Goal: Information Seeking & Learning: Learn about a topic

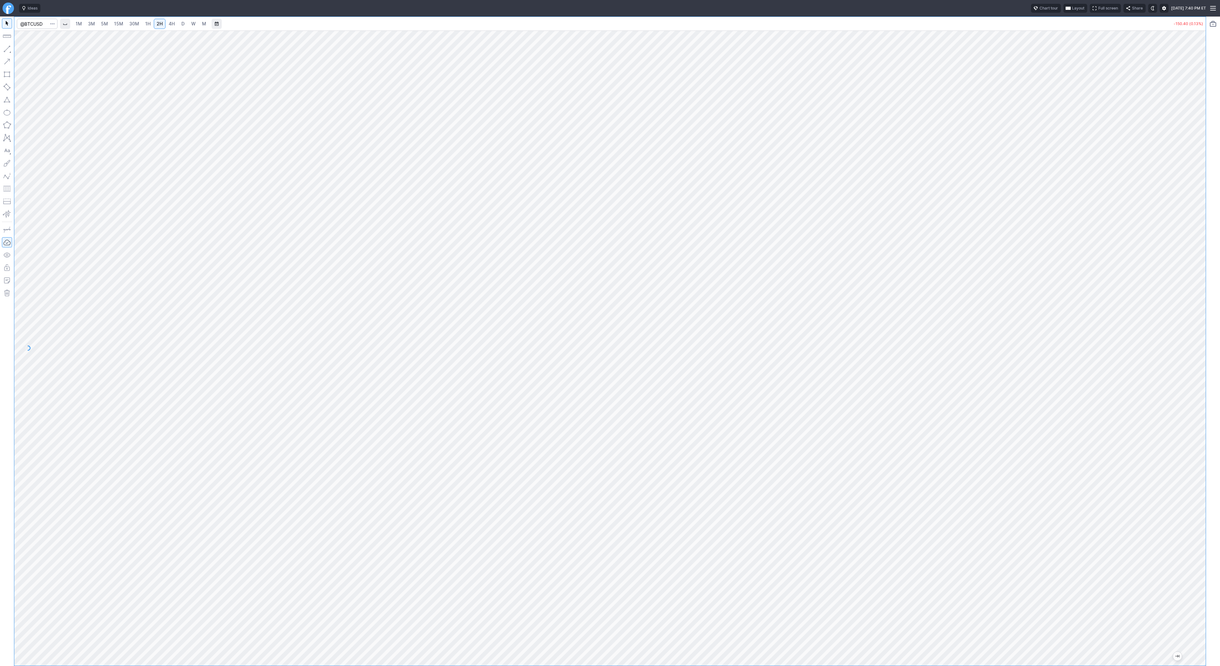
click at [185, 23] on link "D" at bounding box center [183, 24] width 10 height 10
click at [1211, 22] on button "Portfolio watchlist" at bounding box center [1213, 24] width 10 height 10
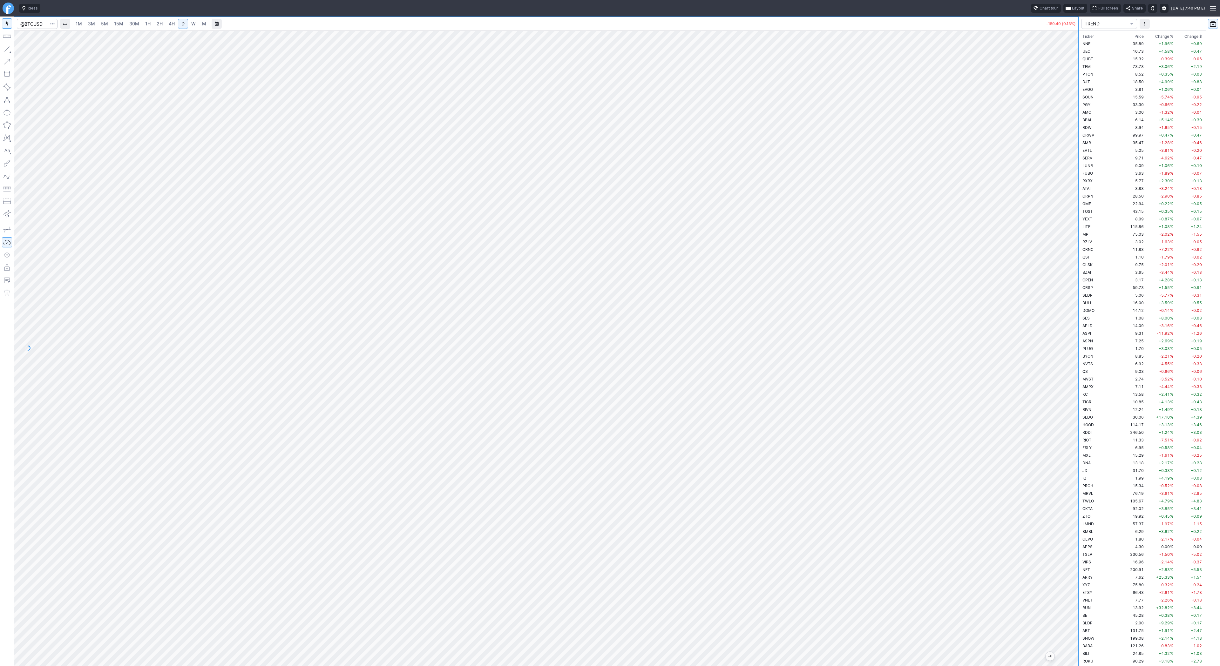
click at [1159, 35] on span "Change %" at bounding box center [1164, 36] width 18 height 6
click at [1145, 44] on td "+32.82 %" at bounding box center [1160, 44] width 30 height 8
click at [94, 24] on span "3M" at bounding box center [91, 23] width 7 height 5
click at [134, 27] on span "30M" at bounding box center [134, 24] width 10 height 6
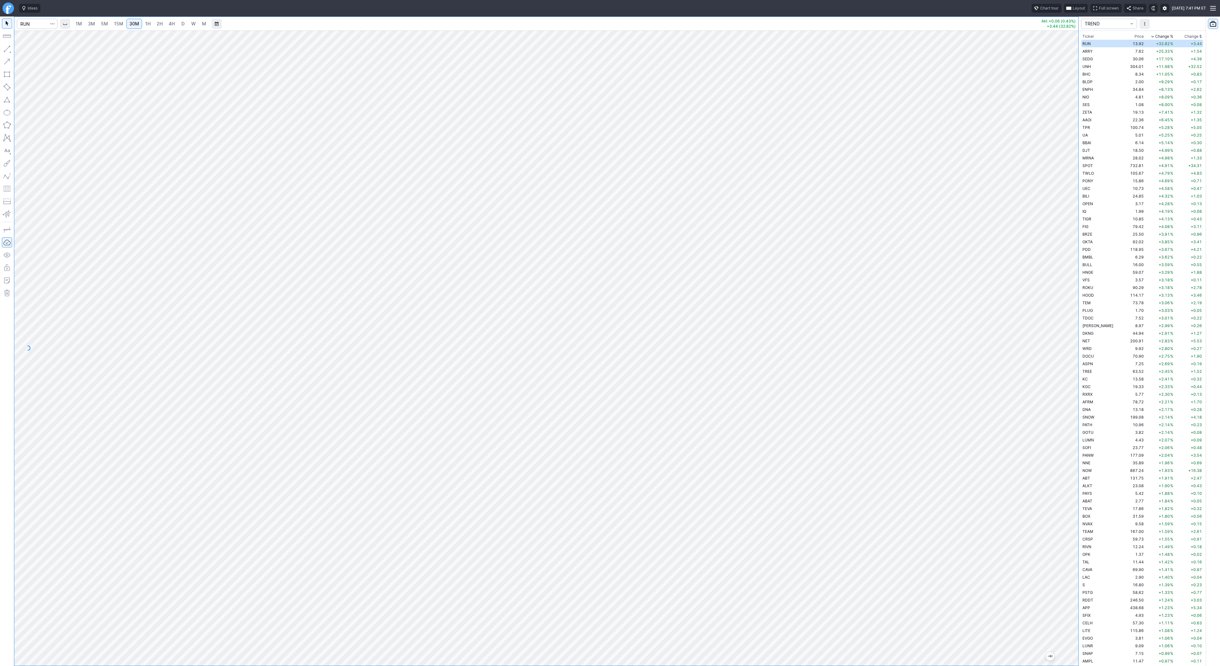
click at [185, 24] on link "D" at bounding box center [183, 24] width 10 height 10
click at [1033, 371] on div at bounding box center [546, 349] width 1064 height 636
click at [193, 21] on span "W" at bounding box center [193, 23] width 4 height 5
drag, startPoint x: 1073, startPoint y: 307, endPoint x: 1074, endPoint y: 434, distance: 126.8
click at [1076, 436] on div at bounding box center [1071, 347] width 13 height 620
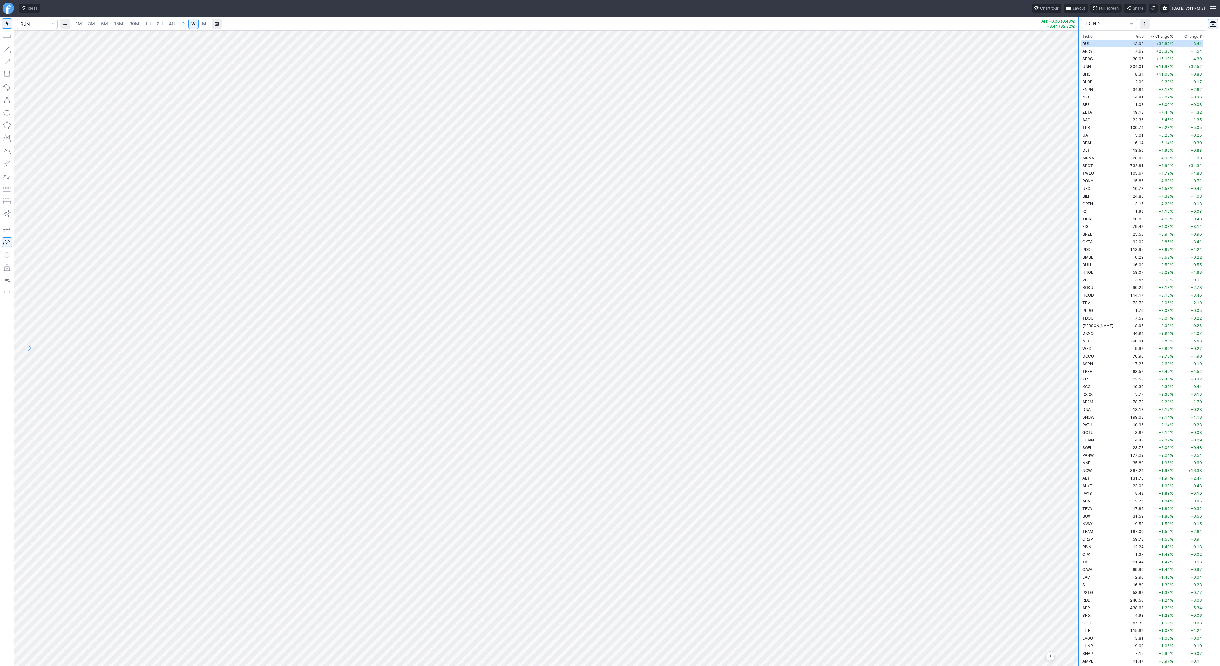
click at [164, 26] on link "2H" at bounding box center [160, 24] width 12 height 10
click at [189, 24] on link "W" at bounding box center [193, 24] width 10 height 10
click at [1062, 493] on div at bounding box center [546, 349] width 1064 height 636
drag, startPoint x: 1075, startPoint y: 228, endPoint x: 1066, endPoint y: 423, distance: 195.0
click at [1066, 423] on div at bounding box center [1071, 347] width 13 height 620
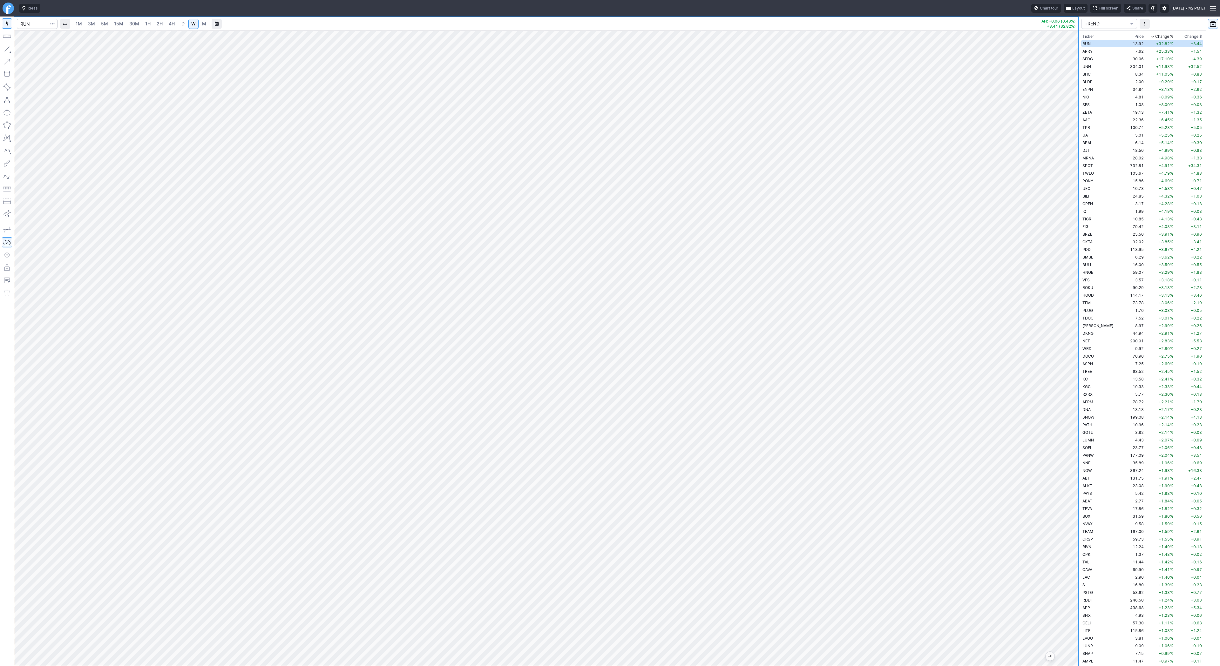
click at [1070, 304] on div at bounding box center [1071, 347] width 13 height 620
drag, startPoint x: 1071, startPoint y: 275, endPoint x: 1068, endPoint y: 409, distance: 133.5
click at [1071, 414] on div at bounding box center [1071, 347] width 13 height 620
drag, startPoint x: 1074, startPoint y: 308, endPoint x: 1068, endPoint y: 233, distance: 74.9
click at [1068, 233] on div at bounding box center [1071, 347] width 13 height 620
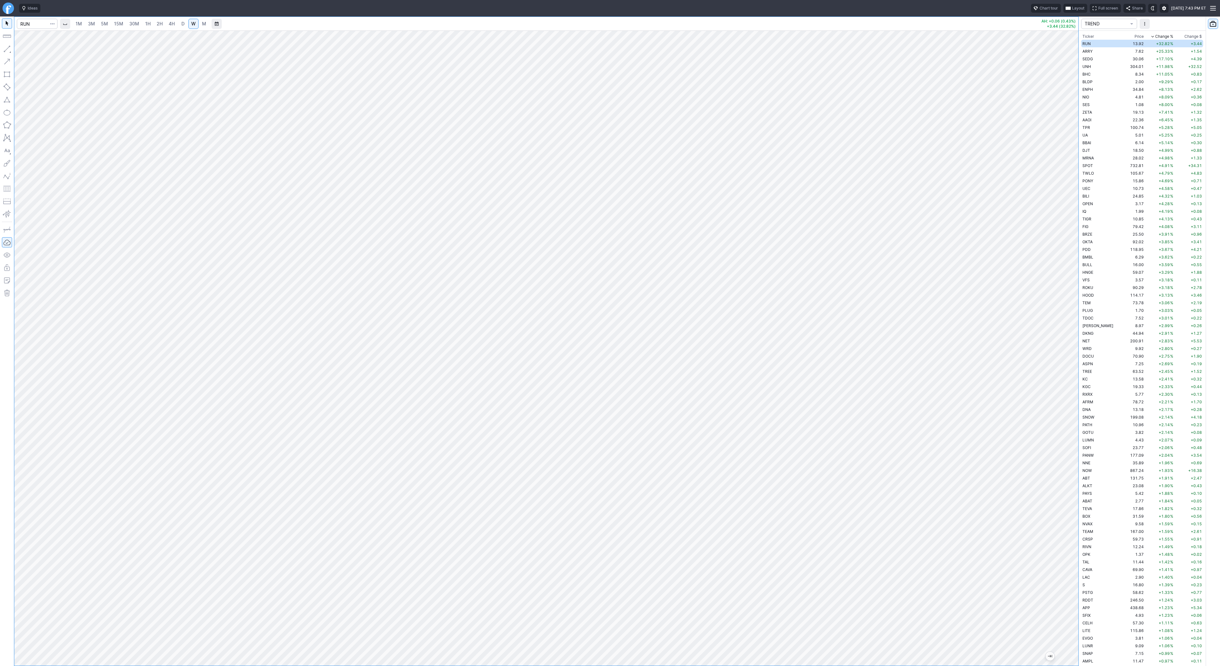
click at [103, 22] on span "5M" at bounding box center [104, 23] width 7 height 5
click at [161, 23] on span "2H" at bounding box center [160, 23] width 6 height 5
click at [182, 24] on span "D" at bounding box center [182, 23] width 3 height 5
click at [6, 50] on button "button" at bounding box center [7, 49] width 10 height 10
click at [30, 51] on span "Line" at bounding box center [37, 50] width 26 height 6
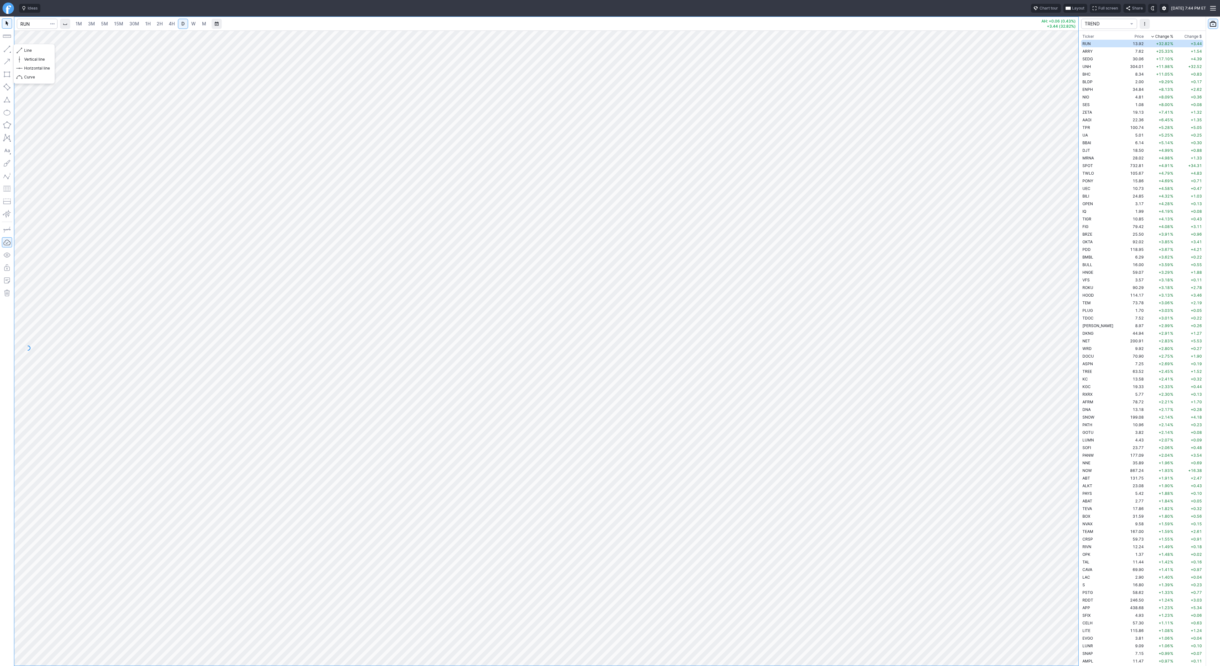
click at [7, 49] on button "button" at bounding box center [7, 49] width 10 height 10
click at [24, 50] on button "Line" at bounding box center [34, 50] width 37 height 9
click at [92, 20] on link "3M" at bounding box center [91, 24] width 13 height 10
click at [119, 21] on span "15M" at bounding box center [118, 23] width 9 height 5
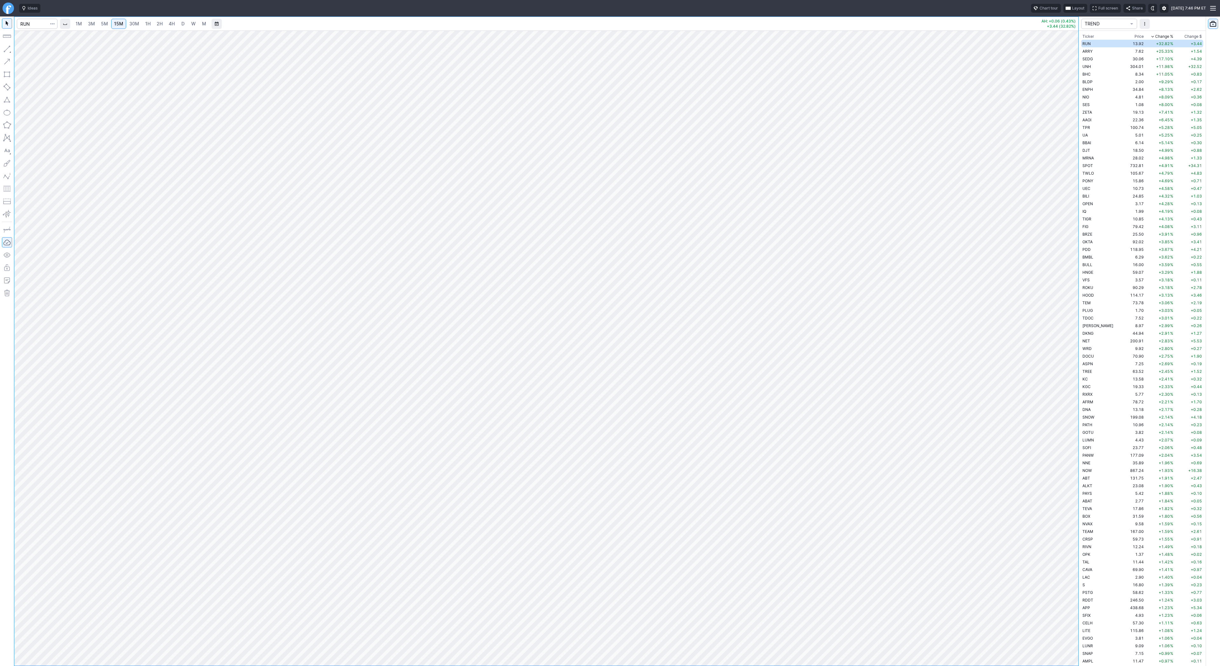
click at [182, 25] on span "D" at bounding box center [182, 23] width 3 height 5
click at [33, 27] on input "Search" at bounding box center [37, 24] width 41 height 10
type input "pony"
click at [158, 24] on span "2H" at bounding box center [160, 23] width 6 height 5
click at [173, 24] on span "4H" at bounding box center [172, 23] width 6 height 5
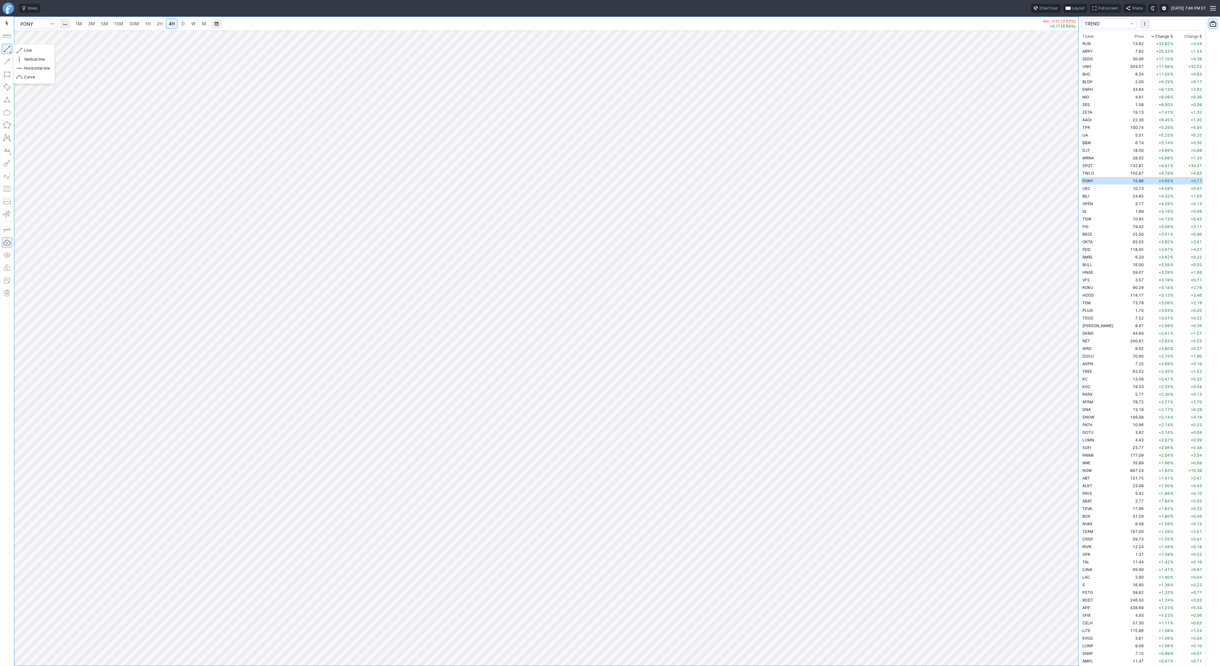
click at [3, 47] on button "button" at bounding box center [7, 49] width 10 height 10
click at [26, 49] on span "Line" at bounding box center [37, 50] width 26 height 6
click at [178, 23] on link "D" at bounding box center [183, 24] width 10 height 10
drag, startPoint x: 1076, startPoint y: 223, endPoint x: 1071, endPoint y: 273, distance: 49.8
click at [1085, 282] on div "1M 3M 5M 15M 30M 1H 2H 4H D W M AH: -0.10 (0.63%) +0.71 (4.69%) TREND Ticker Pr…" at bounding box center [610, 342] width 1220 height 650
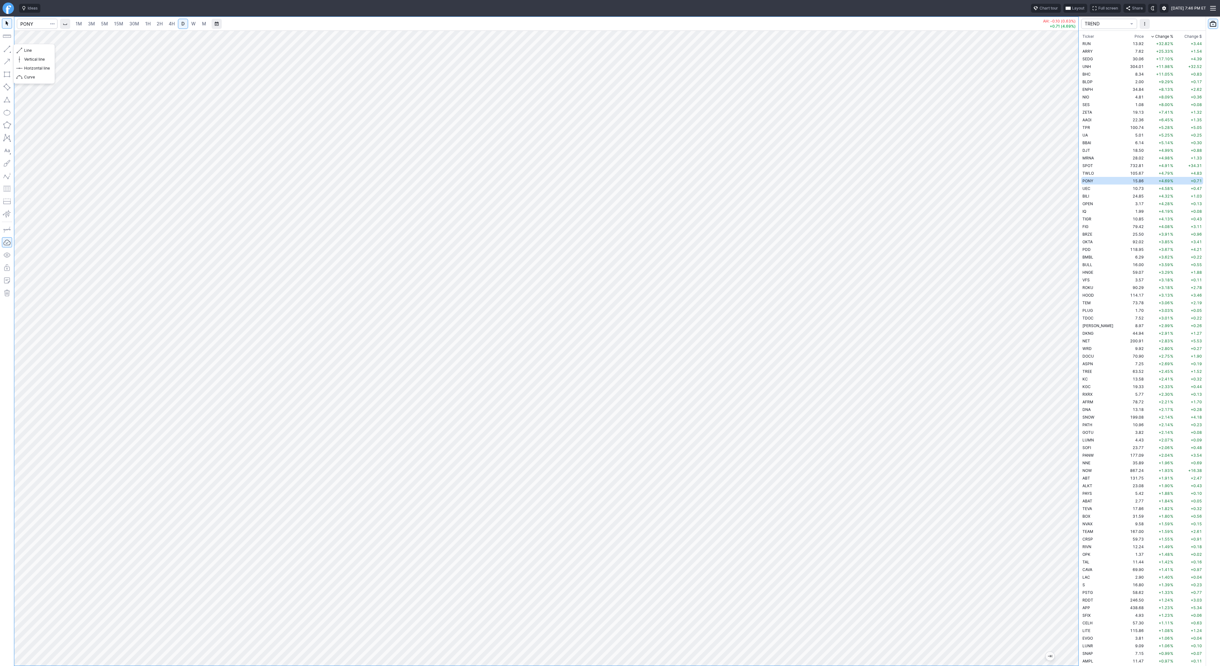
click at [5, 49] on button "button" at bounding box center [7, 49] width 10 height 10
click at [32, 51] on span "Line" at bounding box center [37, 50] width 26 height 6
click at [1121, 188] on td "10.73" at bounding box center [1133, 189] width 24 height 8
click at [9, 47] on button "button" at bounding box center [7, 49] width 10 height 10
click at [33, 51] on span "Line" at bounding box center [37, 50] width 26 height 6
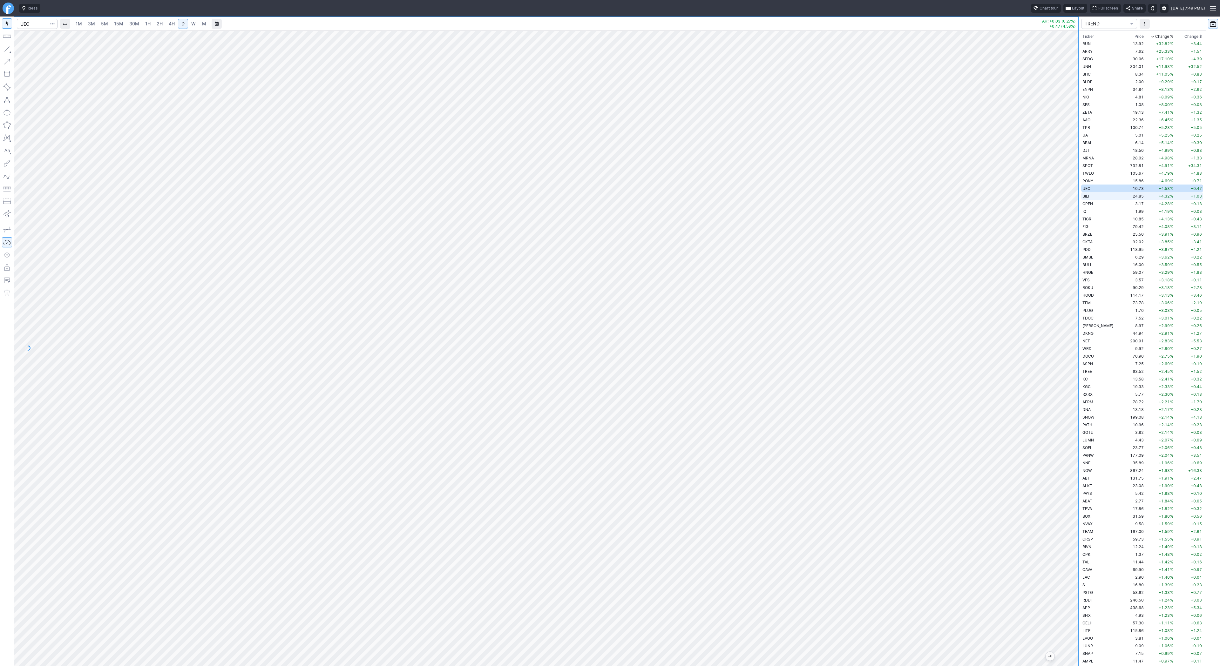
click at [1098, 194] on td "BILI" at bounding box center [1101, 196] width 40 height 8
click at [1095, 205] on td "OPEN" at bounding box center [1101, 204] width 40 height 8
click at [1091, 213] on td "IQ" at bounding box center [1101, 211] width 40 height 8
click at [189, 25] on link "W" at bounding box center [193, 24] width 10 height 10
click at [1098, 221] on td "TIGR" at bounding box center [1101, 219] width 40 height 8
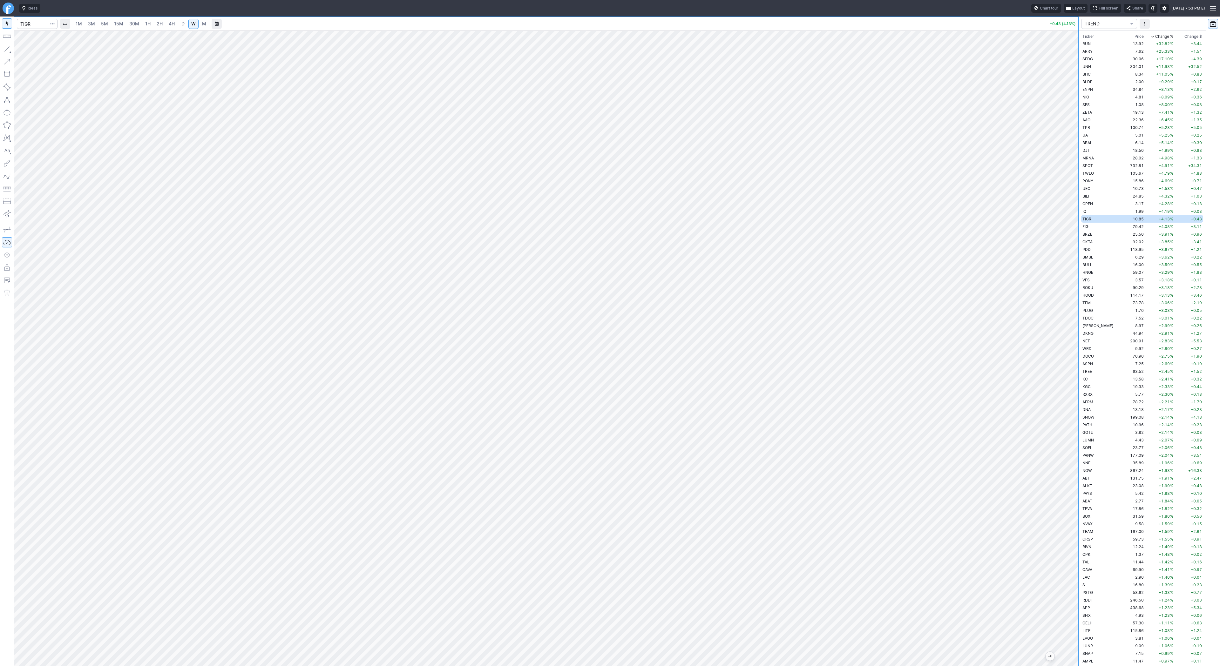
drag, startPoint x: 1070, startPoint y: 477, endPoint x: 1070, endPoint y: 450, distance: 26.7
click at [1070, 450] on div at bounding box center [1071, 347] width 13 height 620
click at [24, 49] on button "Line" at bounding box center [34, 50] width 37 height 9
click at [8, 50] on button "button" at bounding box center [7, 49] width 10 height 10
click at [20, 48] on span "button" at bounding box center [20, 50] width 4 height 9
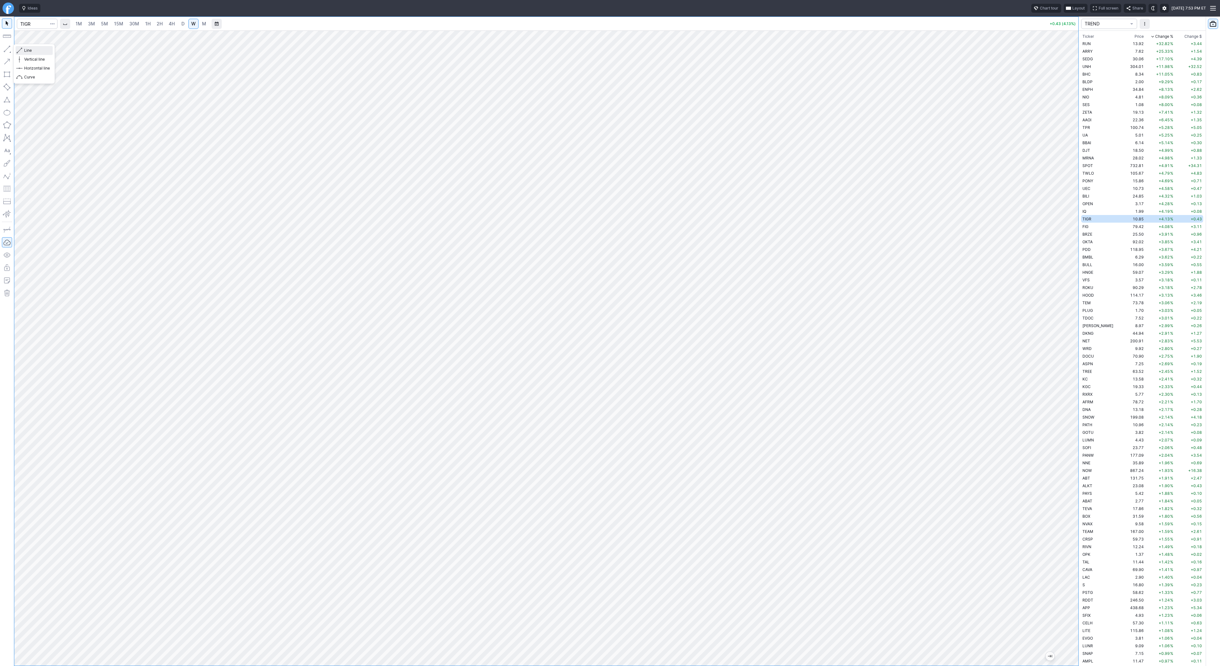
click at [35, 53] on span "Line" at bounding box center [37, 50] width 26 height 6
click at [24, 24] on input "Search" at bounding box center [37, 24] width 41 height 10
click at [36, 24] on input "Search" at bounding box center [37, 24] width 41 height 10
drag, startPoint x: 1073, startPoint y: 305, endPoint x: 1086, endPoint y: 496, distance: 190.8
click at [1087, 499] on div "pony 1M 3M 5M 15M 30M 1H 2H 4H D W M +0.43 (4.13%) TREND Ticker Price Chg.% Cha…" at bounding box center [610, 342] width 1220 height 650
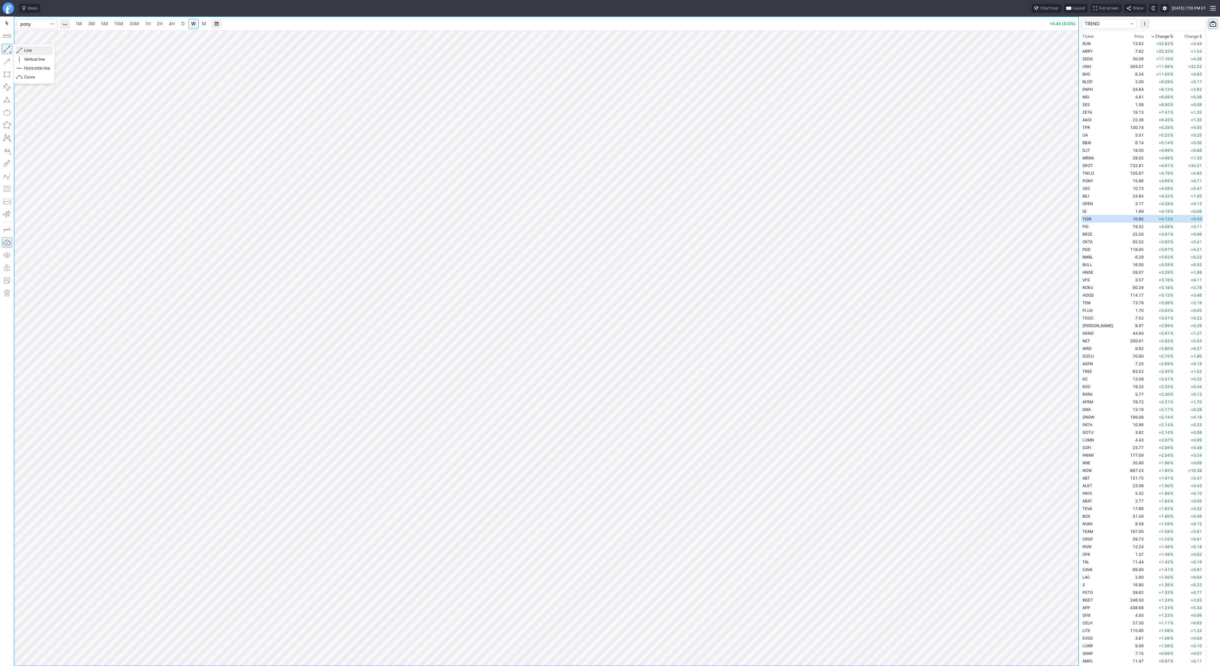
drag, startPoint x: 25, startPoint y: 49, endPoint x: 37, endPoint y: 64, distance: 19.9
click at [26, 49] on span "Line" at bounding box center [37, 50] width 26 height 6
click at [24, 50] on span "Line" at bounding box center [37, 50] width 26 height 6
drag, startPoint x: 1073, startPoint y: 409, endPoint x: 1079, endPoint y: 300, distance: 109.5
click at [1079, 300] on div "pony 1M 3M 5M 15M 30M 1H 2H 4H D W M +0.43 (4.13%) TREND Ticker Price Chg.% Cha…" at bounding box center [610, 342] width 1220 height 650
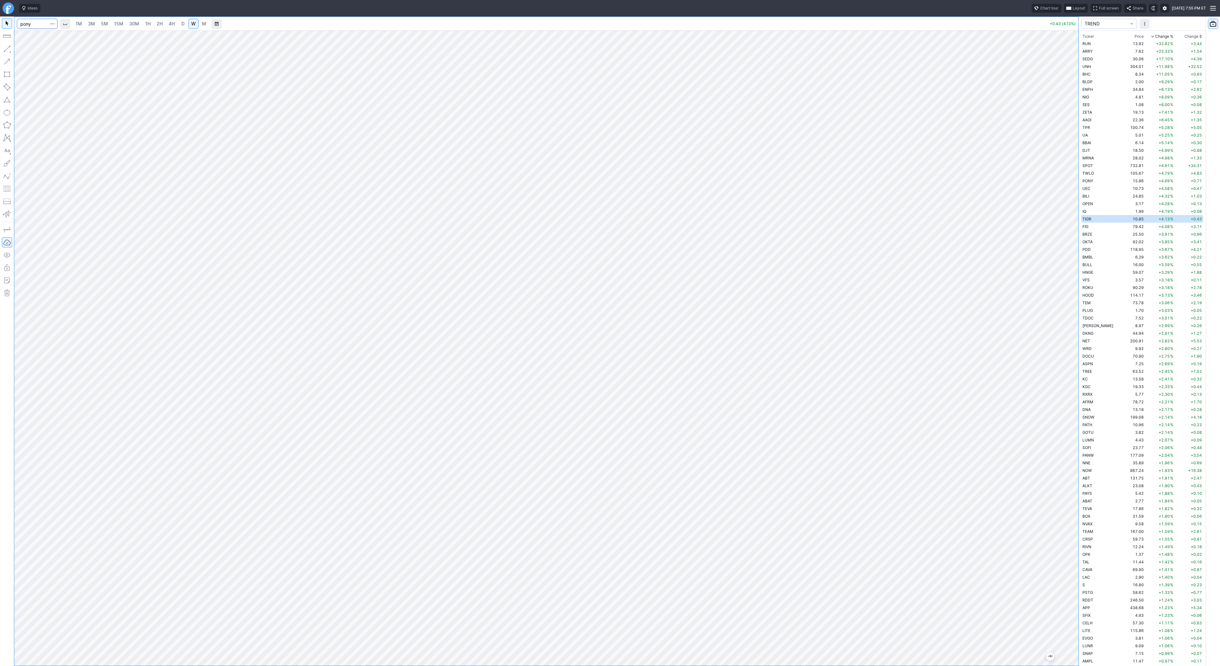
click at [30, 26] on input "pony" at bounding box center [37, 24] width 41 height 10
click at [33, 21] on input "pony" at bounding box center [37, 24] width 41 height 10
type input "pony"
click at [41, 38] on span "PONY" at bounding box center [33, 37] width 20 height 5
click at [172, 24] on span "4H" at bounding box center [172, 23] width 6 height 5
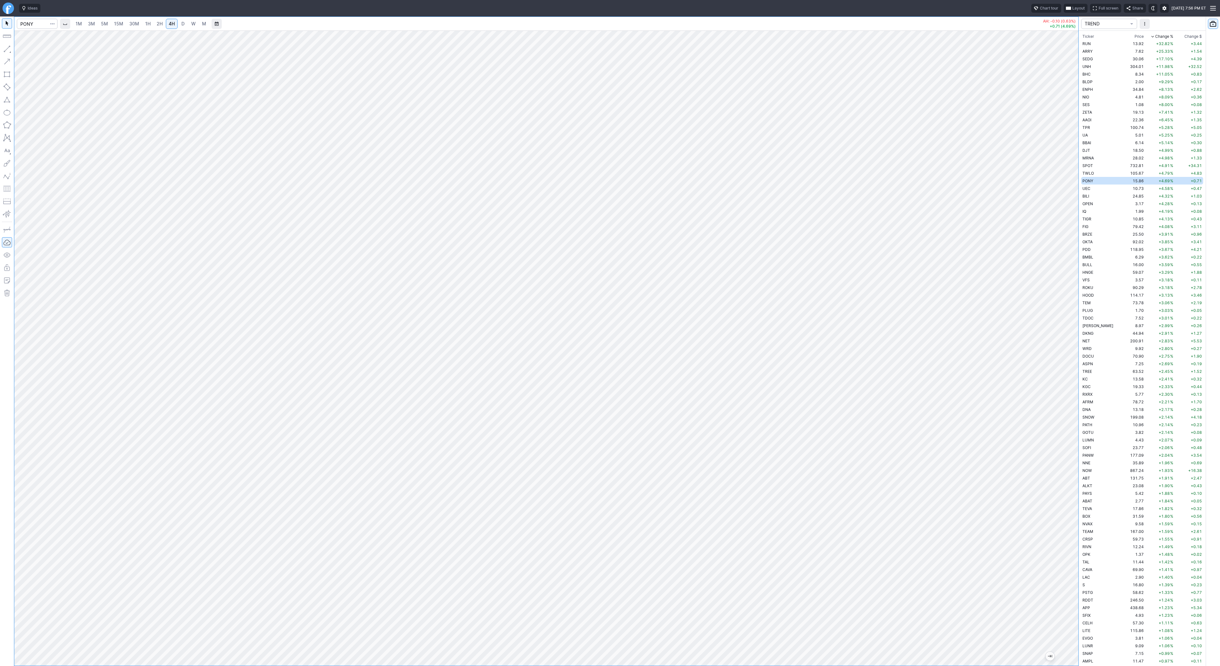
click at [1062, 307] on div at bounding box center [546, 349] width 1064 height 636
click at [27, 48] on span "Line" at bounding box center [37, 50] width 26 height 6
click at [8, 46] on button "button" at bounding box center [7, 49] width 10 height 10
click at [5, 49] on button "button" at bounding box center [7, 49] width 10 height 10
drag, startPoint x: 1079, startPoint y: 139, endPoint x: 1069, endPoint y: 158, distance: 22.0
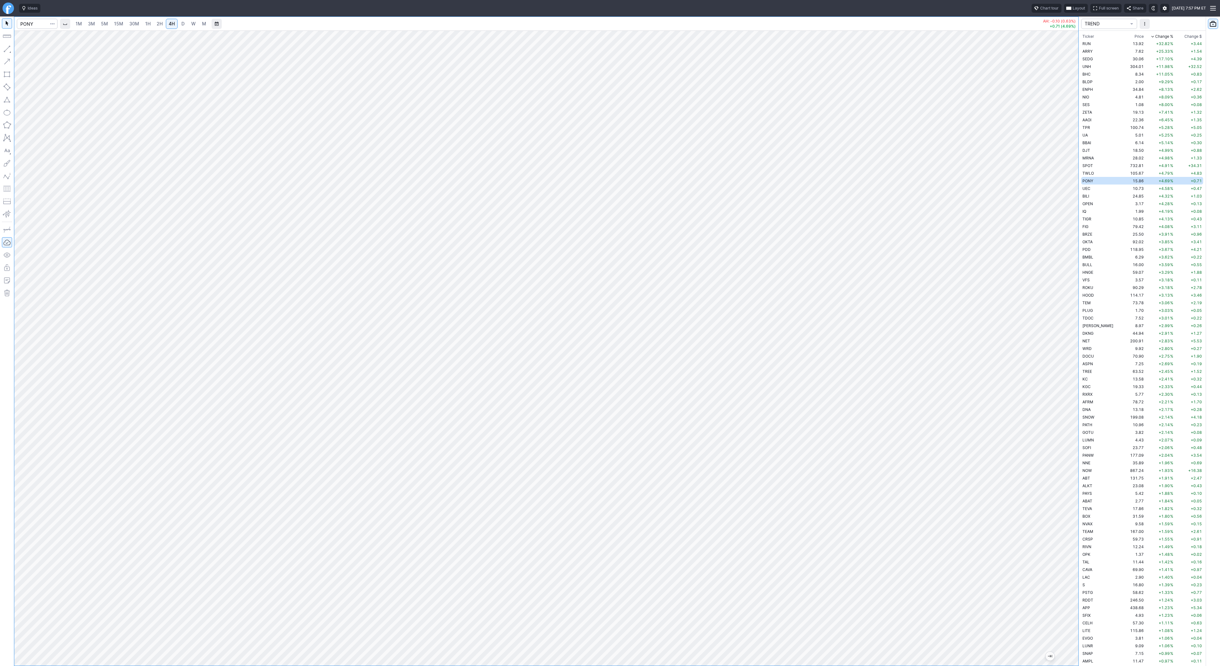
click at [1069, 158] on div at bounding box center [1071, 347] width 13 height 620
click at [29, 50] on span "Line" at bounding box center [37, 50] width 26 height 6
click at [151, 24] on link "1H" at bounding box center [147, 24] width 11 height 10
click at [158, 24] on span "2H" at bounding box center [160, 23] width 6 height 5
click at [7, 49] on button "button" at bounding box center [7, 49] width 10 height 10
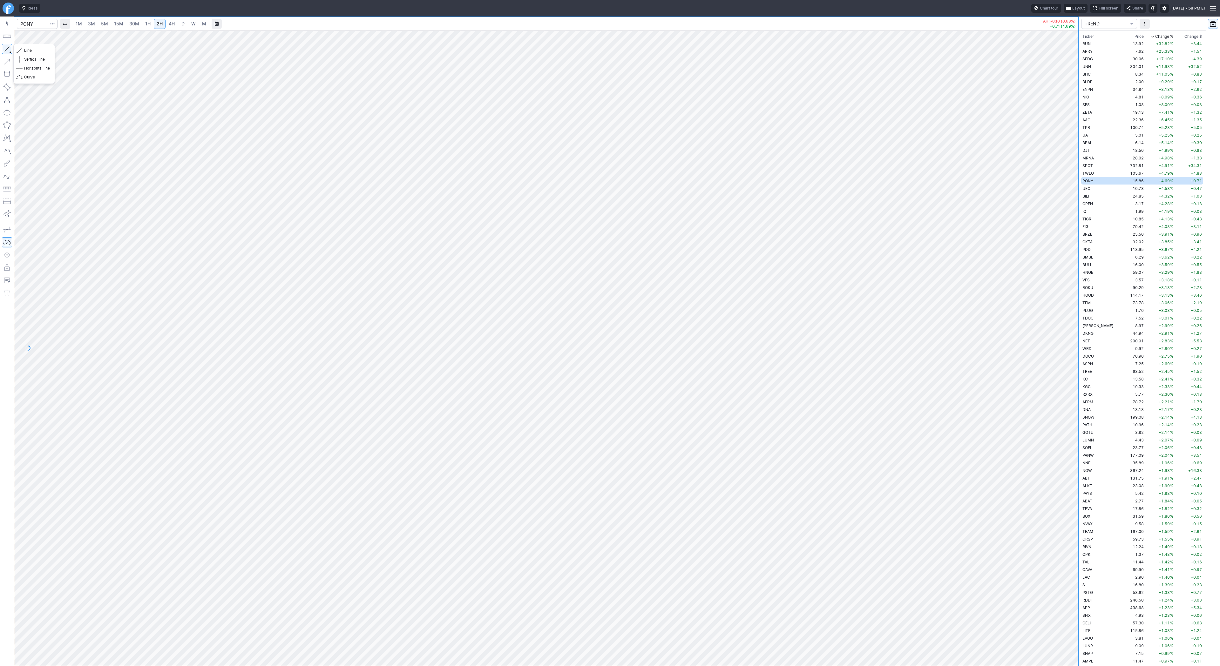
click at [9, 51] on button "button" at bounding box center [7, 49] width 10 height 10
drag, startPoint x: 7, startPoint y: 49, endPoint x: 54, endPoint y: 83, distance: 57.6
click at [8, 49] on button "button" at bounding box center [7, 49] width 10 height 10
click at [31, 50] on span "Line" at bounding box center [37, 50] width 26 height 6
click at [174, 22] on link "4H" at bounding box center [172, 24] width 12 height 10
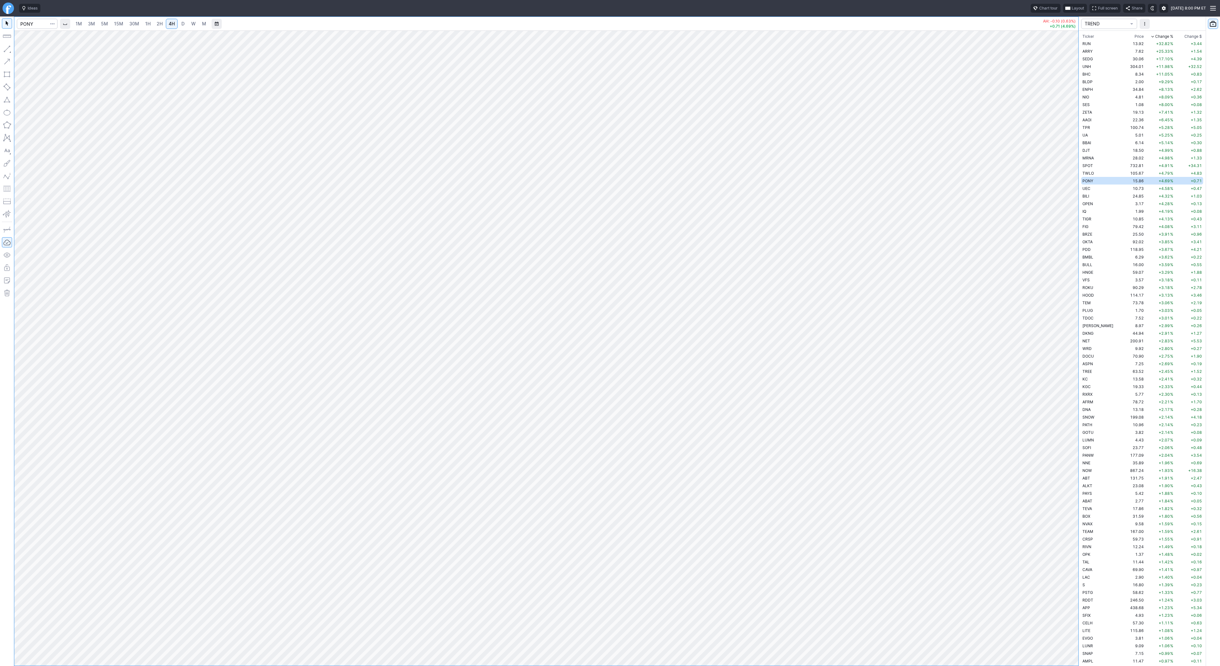
click at [9, 47] on button "button" at bounding box center [7, 49] width 10 height 10
click at [151, 23] on link "1H" at bounding box center [147, 24] width 11 height 10
click at [9, 37] on button "button" at bounding box center [7, 36] width 10 height 10
click at [194, 21] on span "W" at bounding box center [193, 23] width 4 height 5
click at [170, 25] on span "4H" at bounding box center [172, 23] width 6 height 5
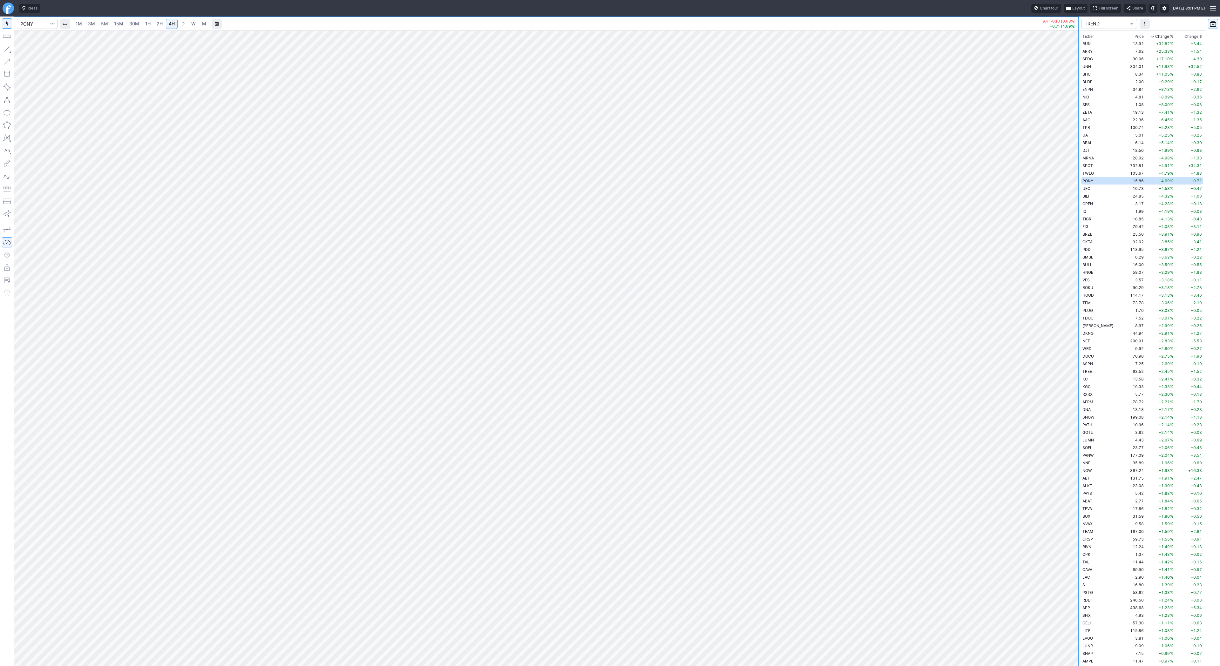
click at [143, 23] on link "1H" at bounding box center [147, 24] width 11 height 10
click at [102, 24] on span "5M" at bounding box center [104, 23] width 7 height 5
click at [120, 23] on span "15M" at bounding box center [118, 23] width 9 height 5
click at [135, 22] on span "30M" at bounding box center [134, 23] width 10 height 5
click at [145, 23] on span "1H" at bounding box center [147, 23] width 5 height 5
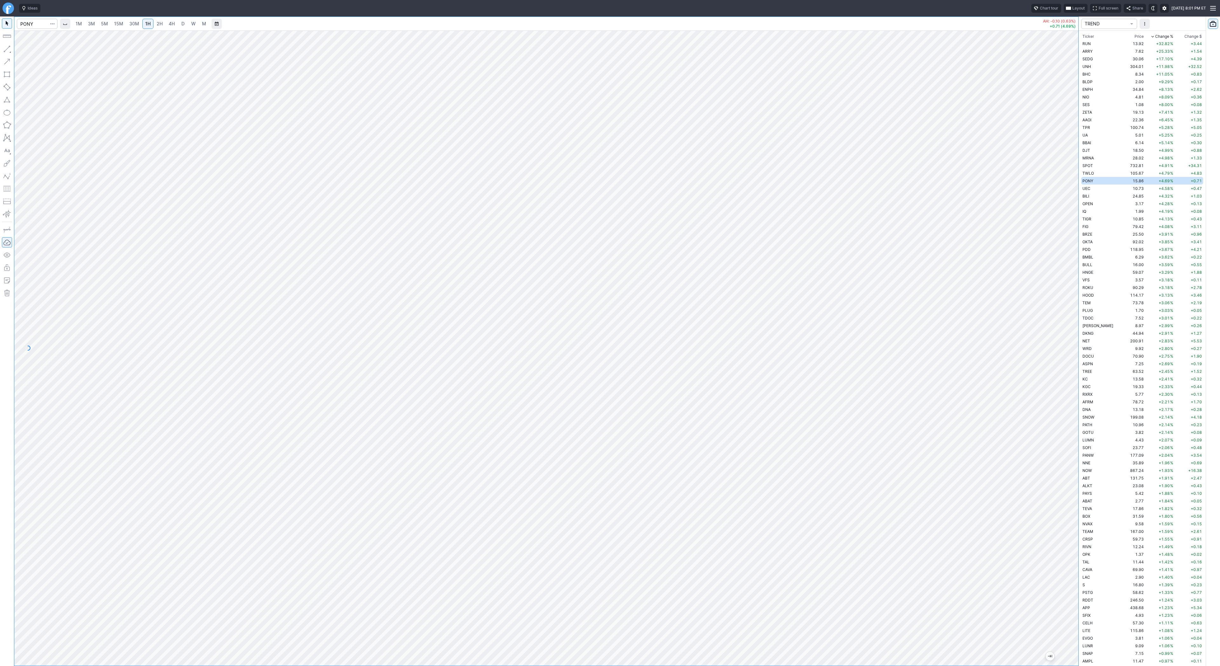
click at [167, 22] on link "4H" at bounding box center [172, 24] width 12 height 10
click at [180, 29] on div "1M 3M 5M 15M 30M 1H 2H 4H D W M" at bounding box center [141, 23] width 138 height 11
click at [180, 27] on link "D" at bounding box center [183, 24] width 10 height 10
drag, startPoint x: 1075, startPoint y: 240, endPoint x: 1073, endPoint y: 274, distance: 33.8
click at [1073, 274] on div at bounding box center [1071, 347] width 13 height 620
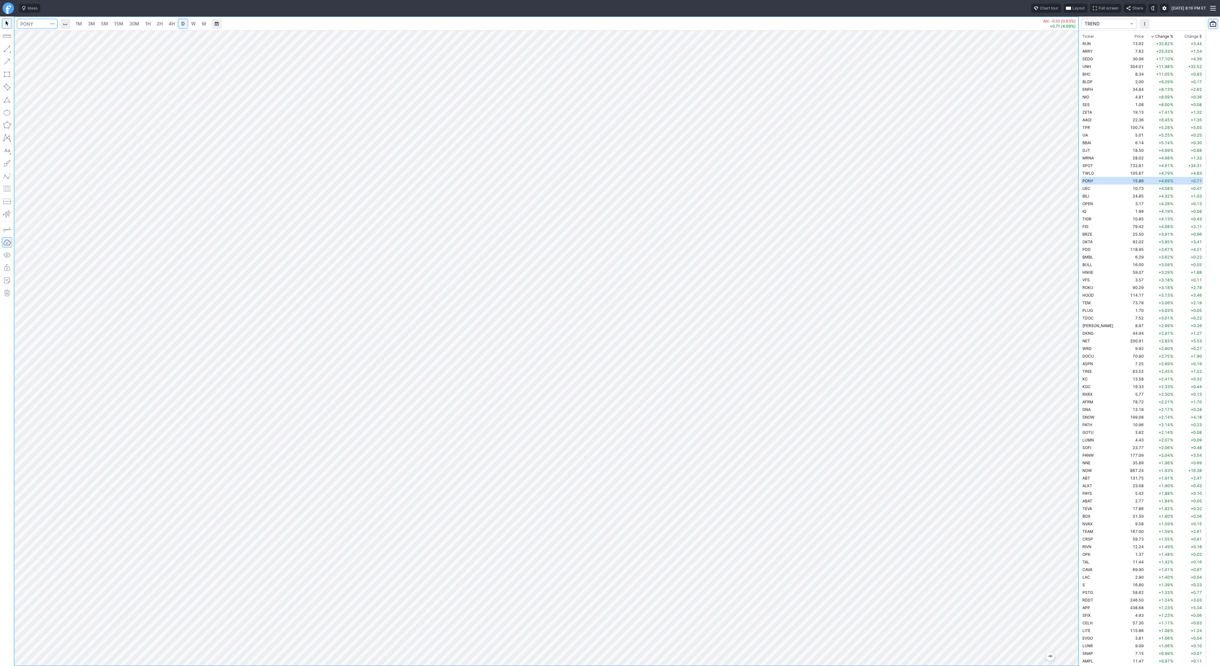
click at [34, 26] on input "Search" at bounding box center [37, 24] width 41 height 10
type input "[PERSON_NAME]"
click at [1050, 394] on div at bounding box center [546, 349] width 1064 height 636
click at [5, 48] on button "button" at bounding box center [7, 49] width 10 height 10
click at [10, 49] on button "button" at bounding box center [7, 49] width 10 height 10
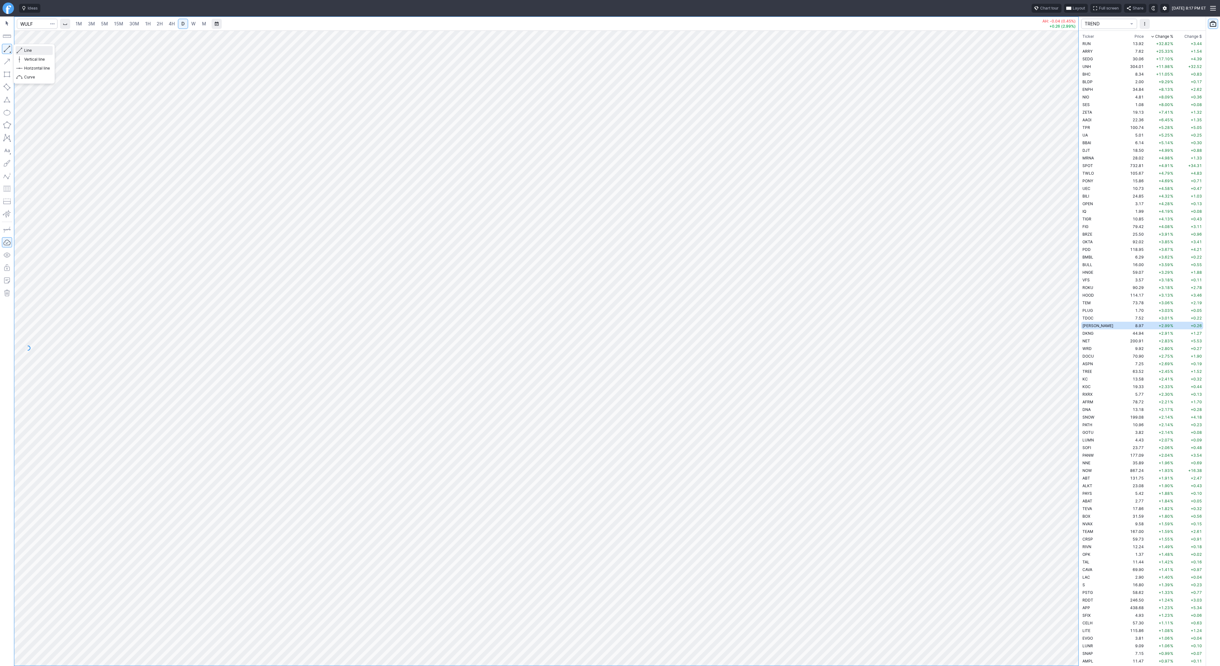
drag, startPoint x: 25, startPoint y: 49, endPoint x: 54, endPoint y: 71, distance: 36.9
click at [25, 51] on span "Line" at bounding box center [37, 50] width 26 height 6
click at [7, 49] on button "button" at bounding box center [7, 49] width 10 height 10
click at [21, 48] on span "button" at bounding box center [20, 50] width 4 height 9
click at [28, 24] on input "Search" at bounding box center [37, 24] width 41 height 10
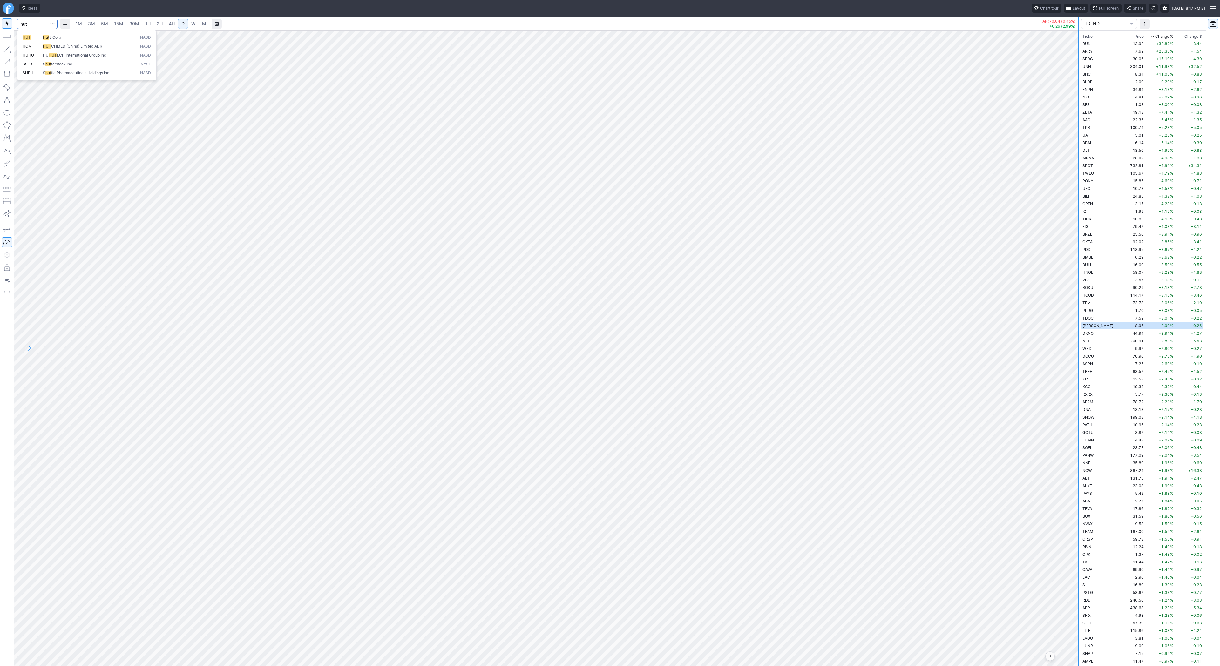
type input "hut"
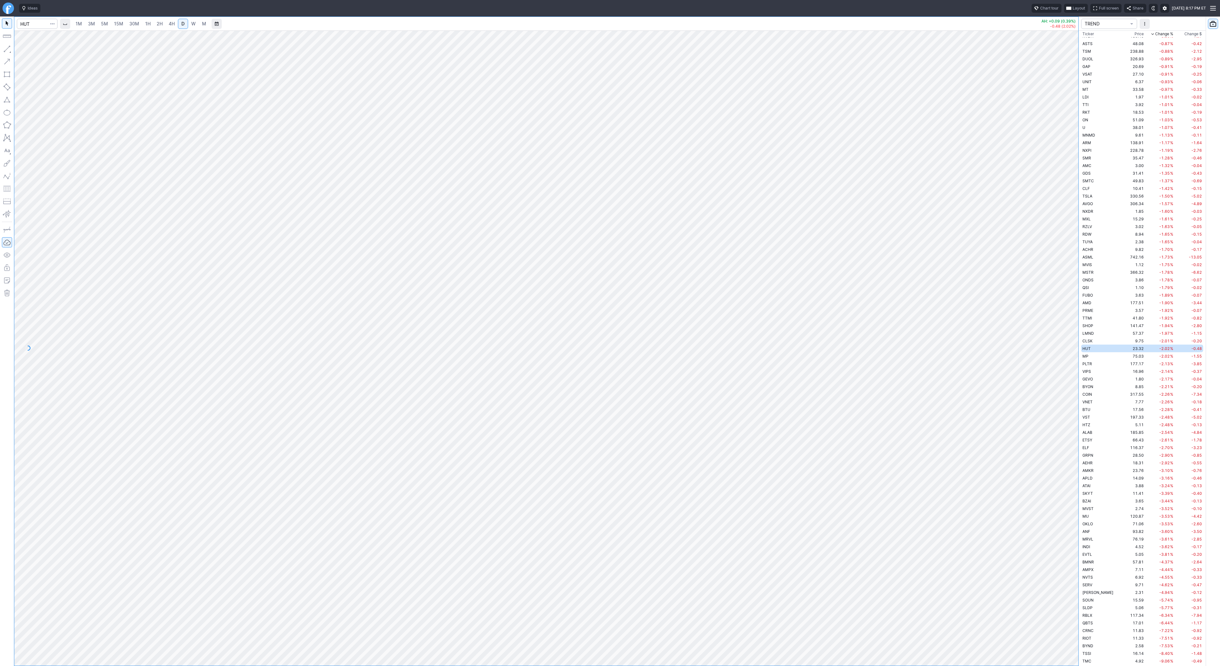
click at [192, 23] on span "W" at bounding box center [193, 23] width 4 height 5
click at [181, 25] on span "D" at bounding box center [182, 23] width 3 height 5
drag, startPoint x: 1077, startPoint y: 306, endPoint x: 1071, endPoint y: 496, distance: 190.4
click at [1072, 496] on div at bounding box center [1071, 347] width 13 height 620
drag, startPoint x: 6, startPoint y: 50, endPoint x: 11, endPoint y: 68, distance: 18.4
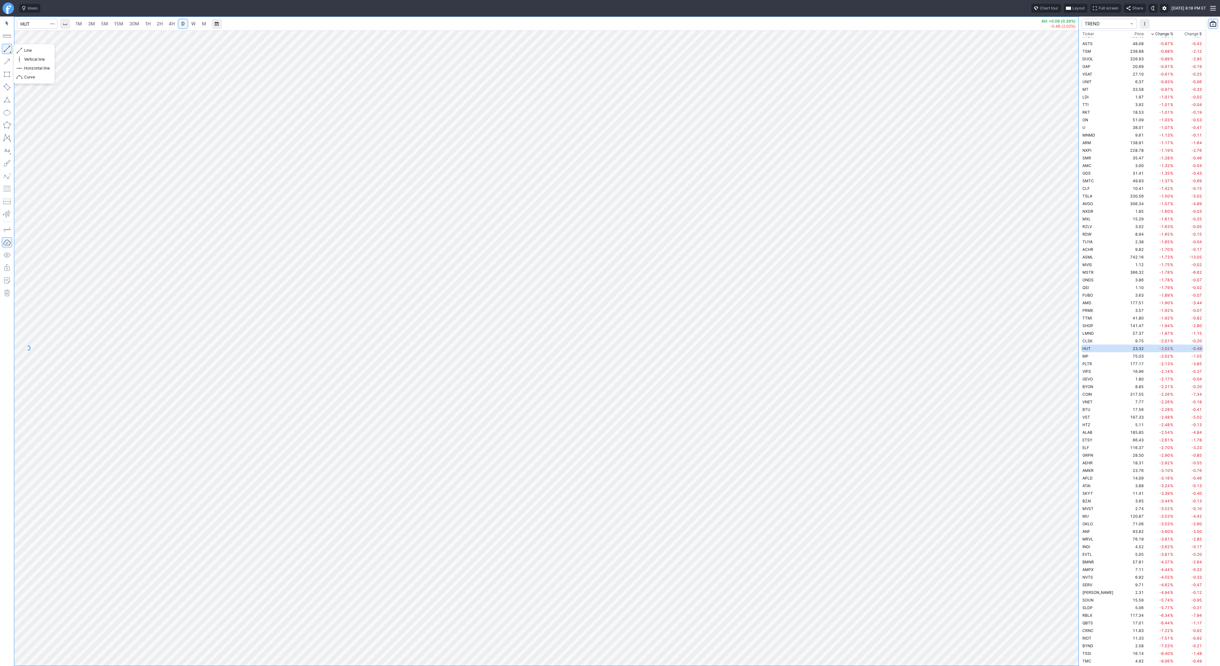
click at [6, 51] on button "button" at bounding box center [7, 49] width 10 height 10
click at [25, 49] on span "Line" at bounding box center [37, 50] width 26 height 6
click at [30, 23] on input "Search" at bounding box center [37, 24] width 41 height 10
type input "soun"
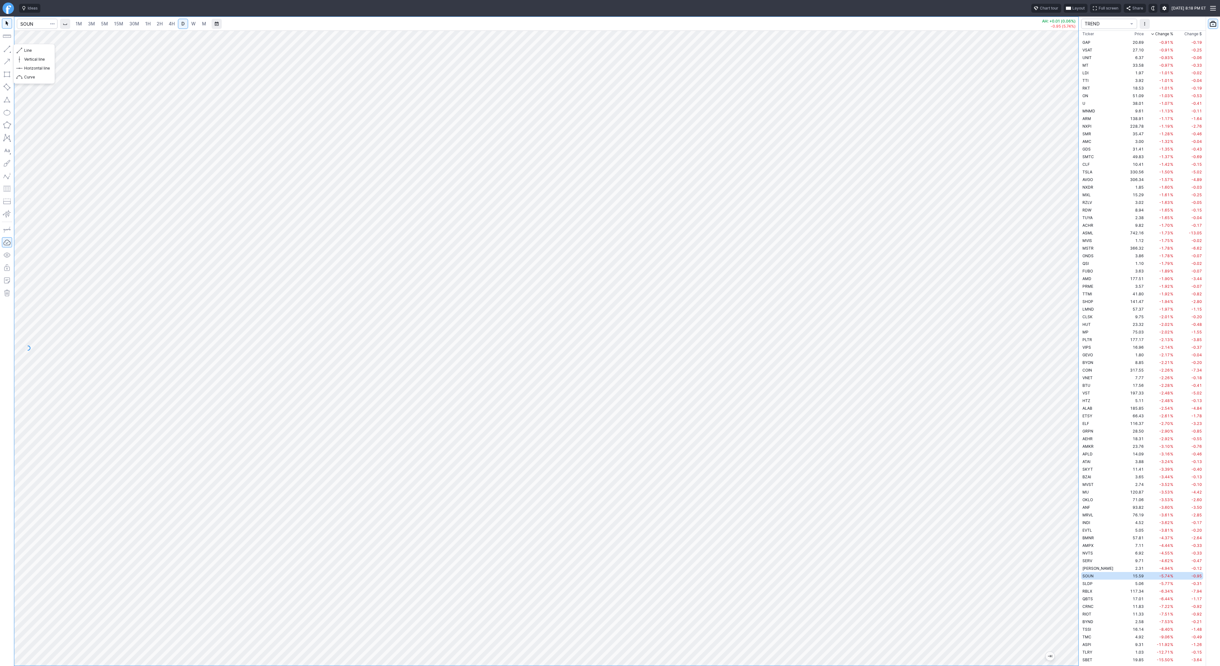
click at [6, 50] on button "button" at bounding box center [7, 49] width 10 height 10
drag, startPoint x: 28, startPoint y: 50, endPoint x: 41, endPoint y: 70, distance: 23.6
click at [28, 52] on span "Line" at bounding box center [37, 50] width 26 height 6
click at [29, 23] on input "Search" at bounding box center [37, 24] width 41 height 10
type input "b"
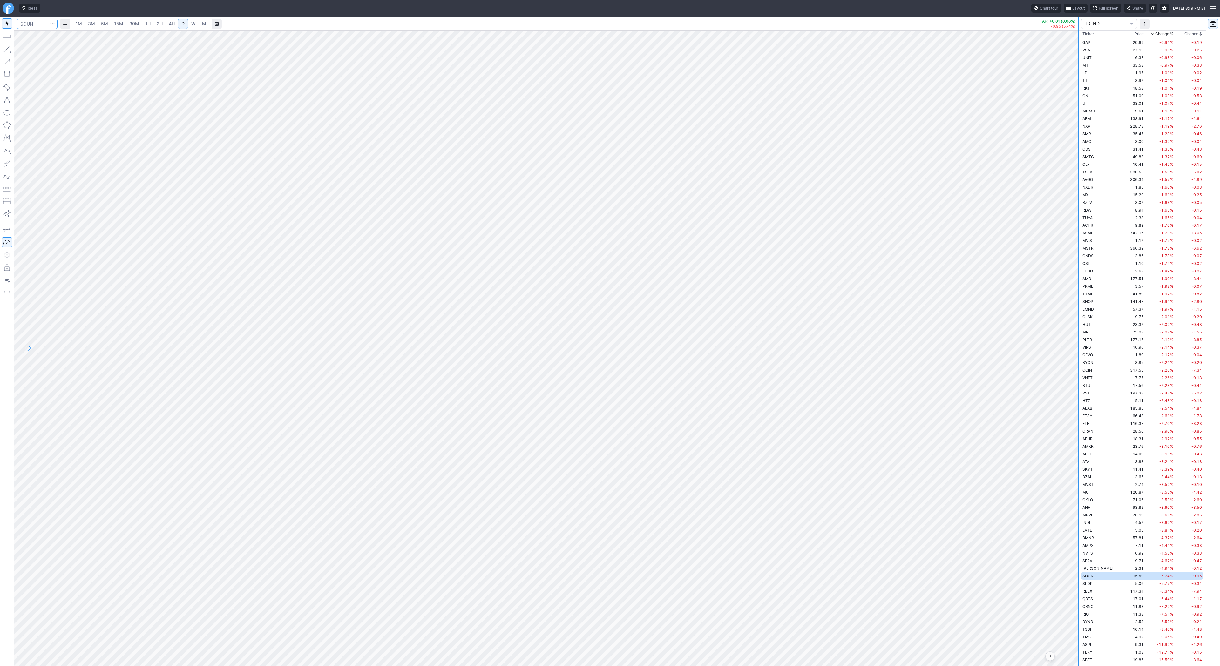
click at [31, 24] on input "Search" at bounding box center [37, 24] width 41 height 10
type input "tem"
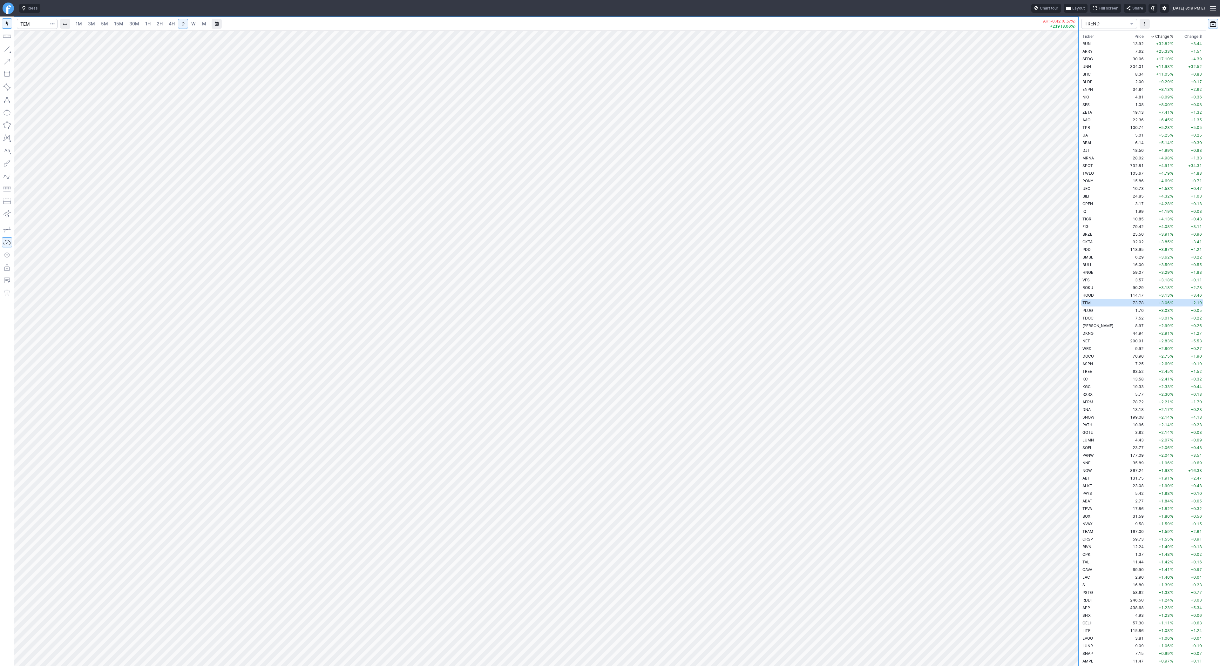
drag, startPoint x: 1079, startPoint y: 297, endPoint x: 1067, endPoint y: 411, distance: 114.0
click at [1068, 412] on div at bounding box center [1071, 347] width 13 height 620
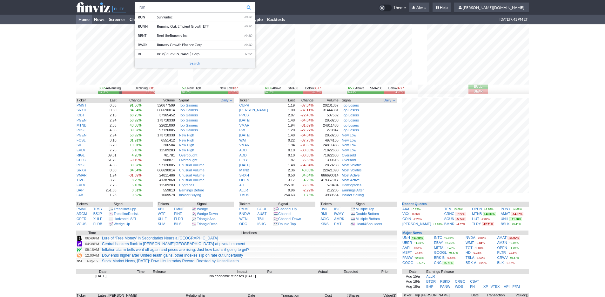
type input "run"
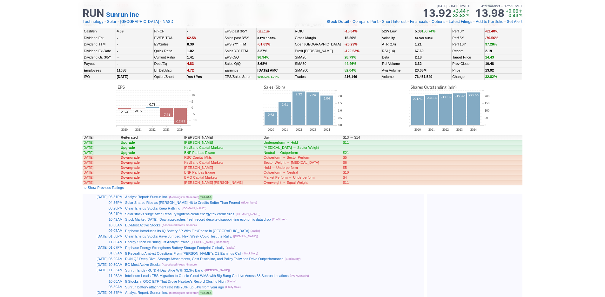
scroll to position [262, 0]
